Goal: Task Accomplishment & Management: Manage account settings

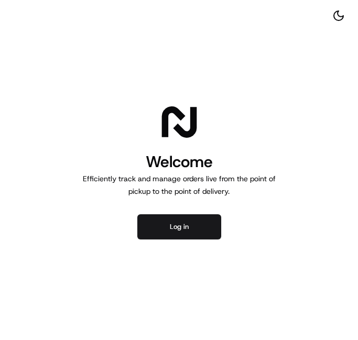
click at [194, 230] on button "Log in" at bounding box center [179, 226] width 84 height 25
